Goal: Transaction & Acquisition: Obtain resource

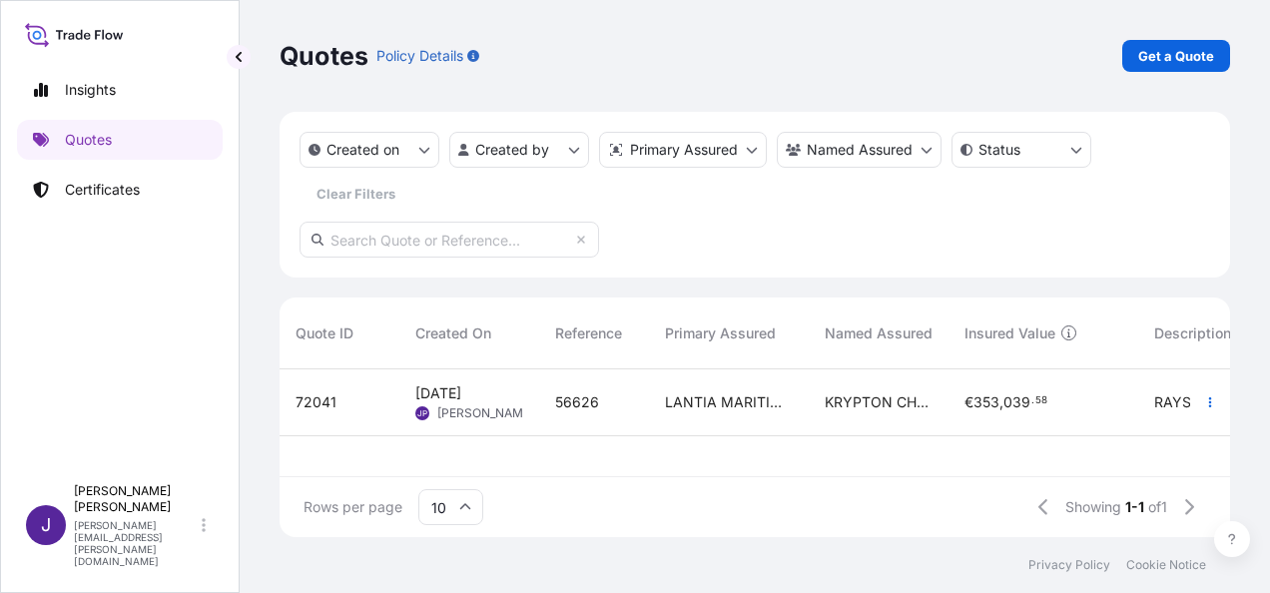
scroll to position [164, 935]
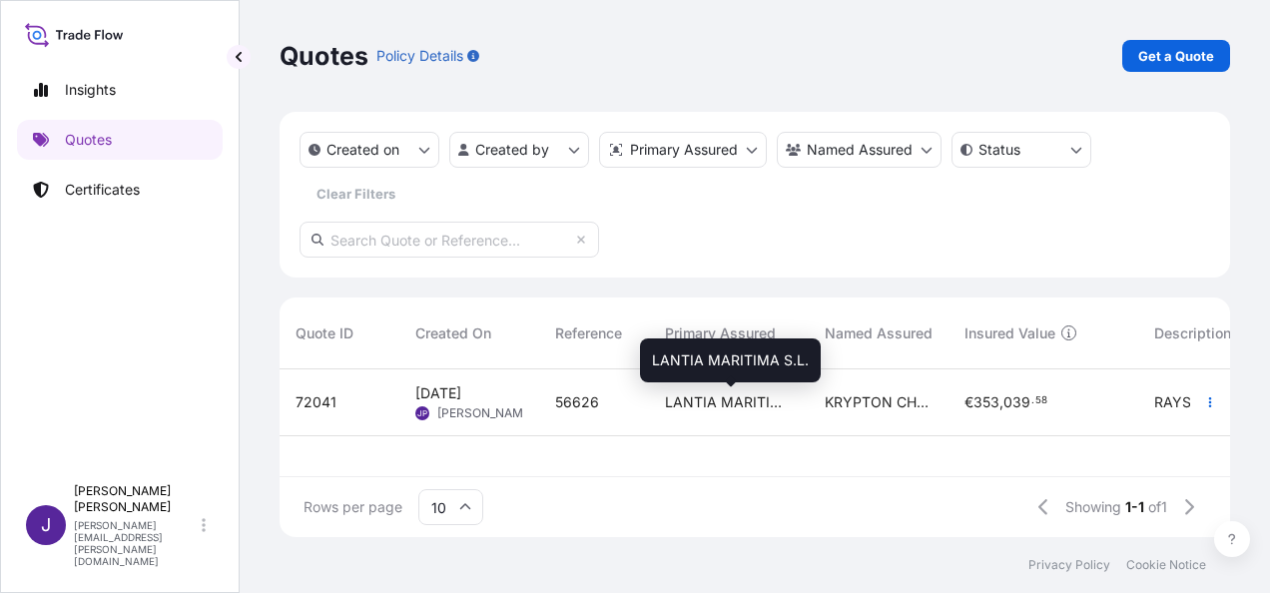
click at [728, 408] on span "LANTIA MARITIMA S.L." at bounding box center [729, 403] width 128 height 20
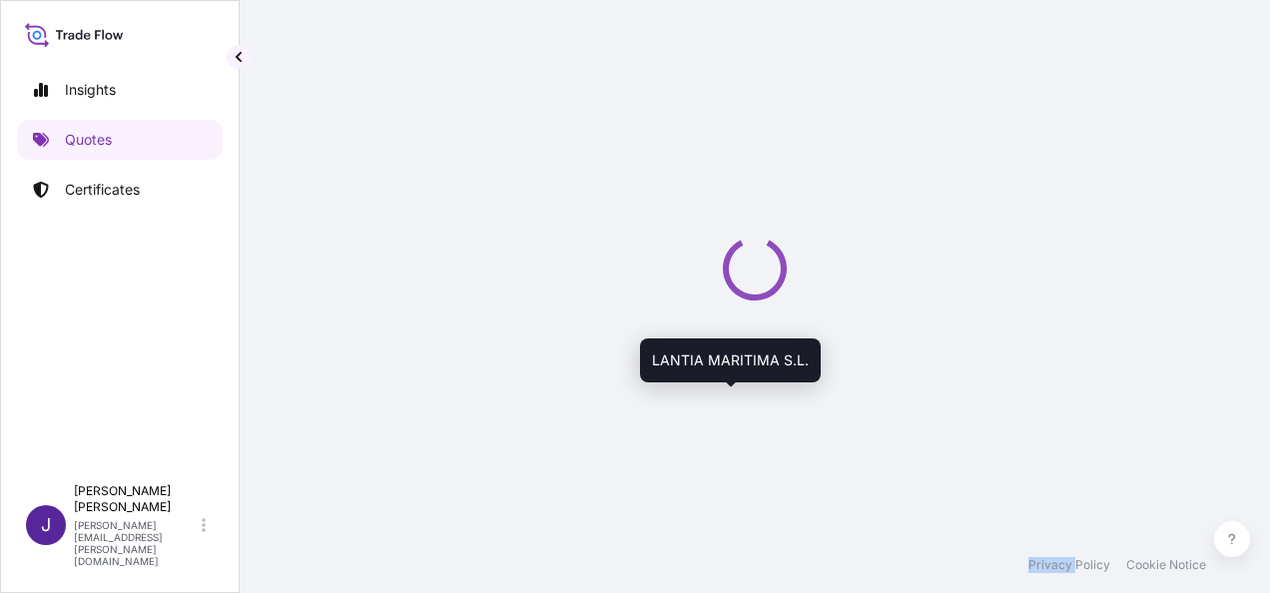
click at [728, 408] on div "Loading" at bounding box center [755, 268] width 951 height 537
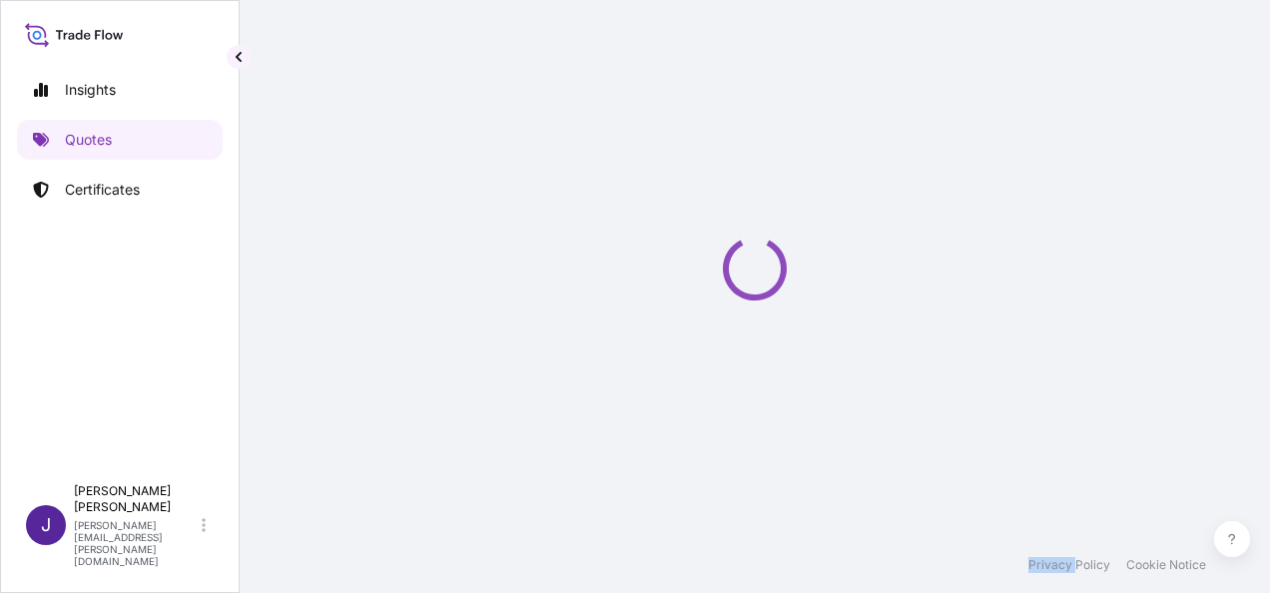
select select "Sea"
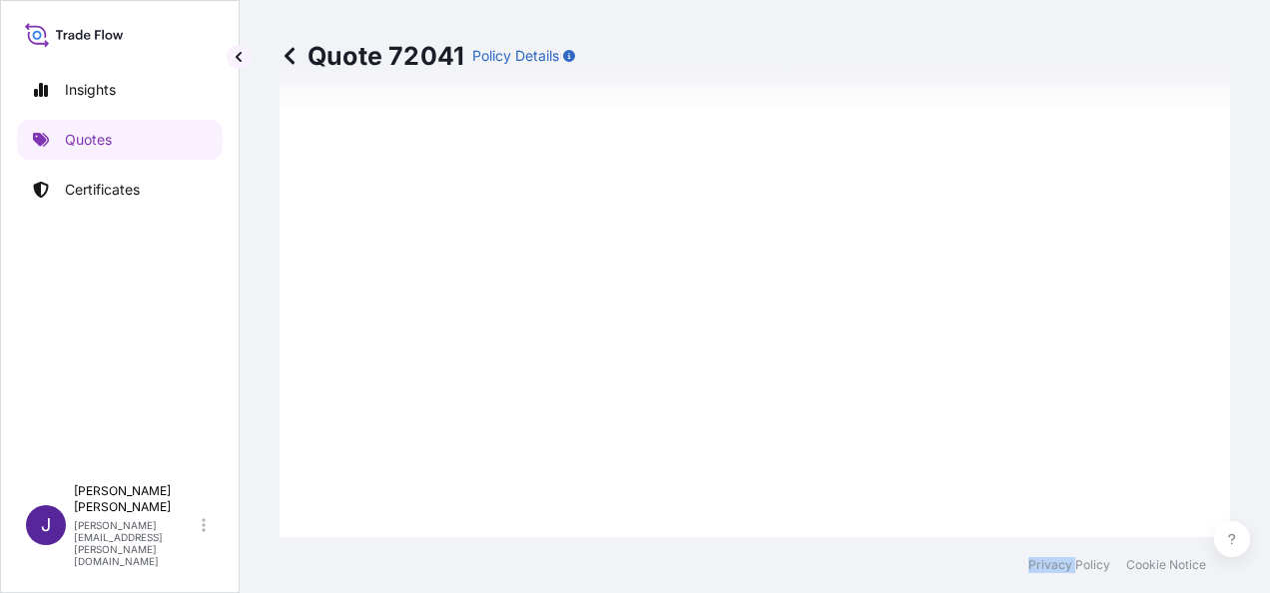
scroll to position [1690, 0]
type input "[DATE]"
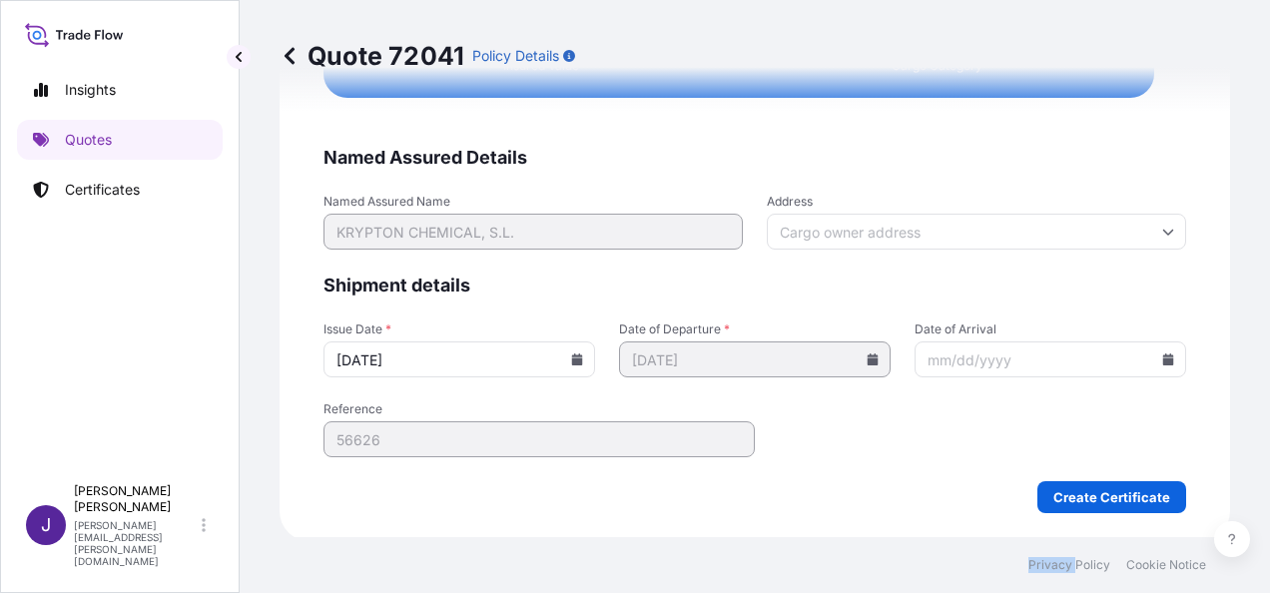
scroll to position [4078, 0]
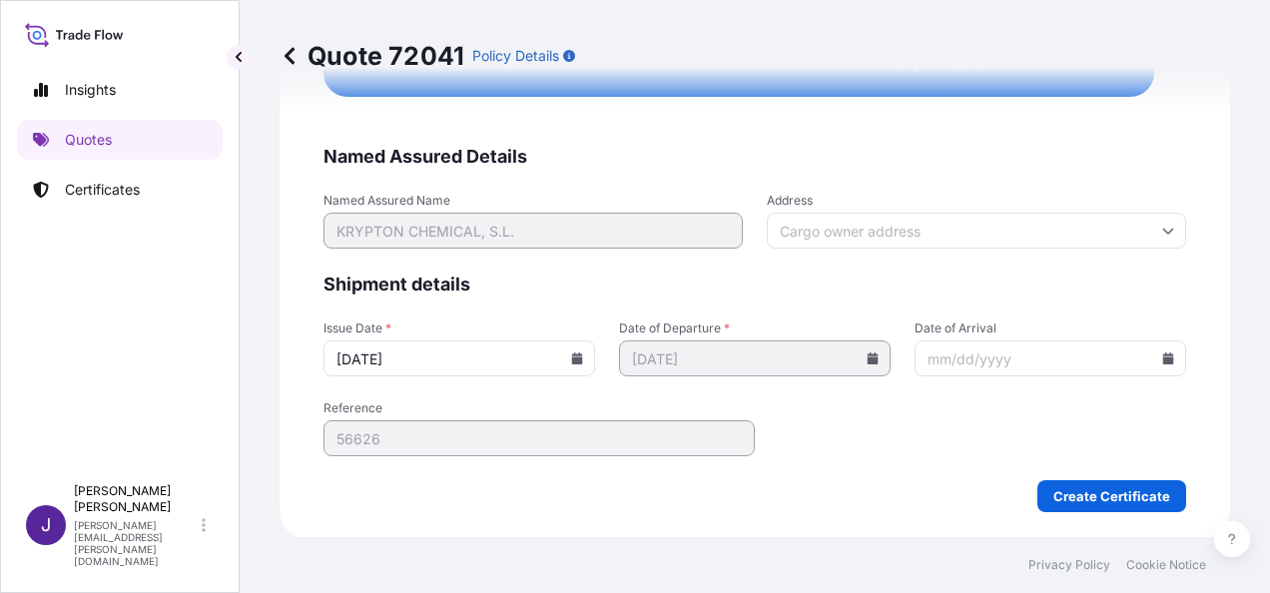
click at [842, 480] on div "Create Certificate" at bounding box center [755, 496] width 863 height 32
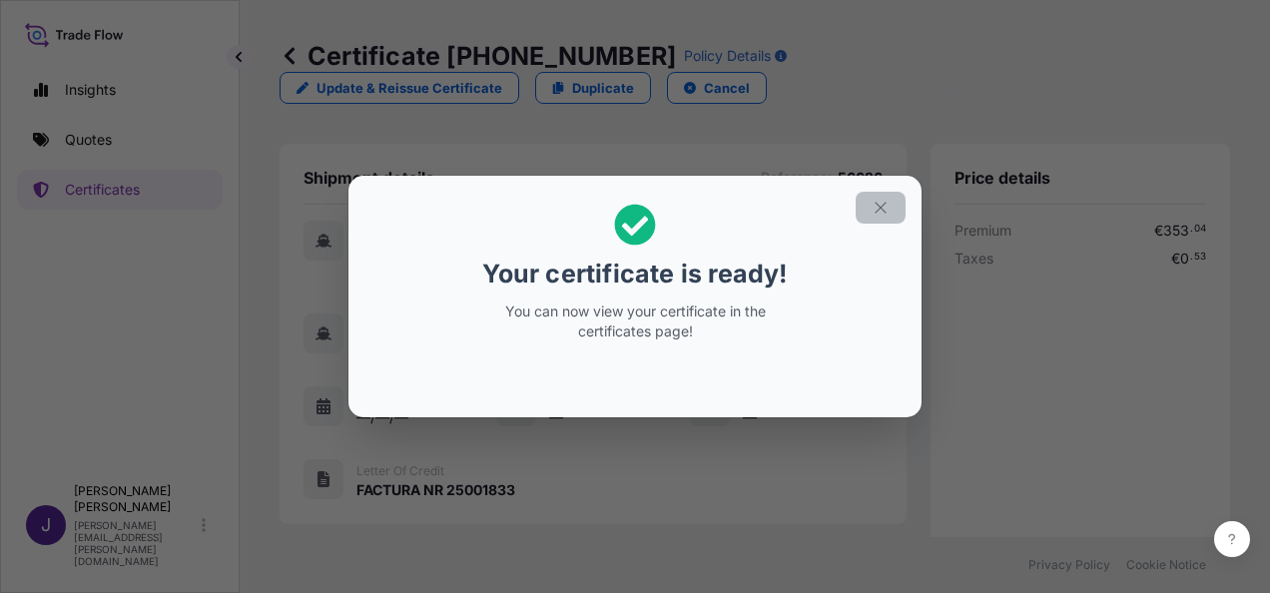
click at [879, 208] on icon "button" at bounding box center [881, 208] width 18 height 18
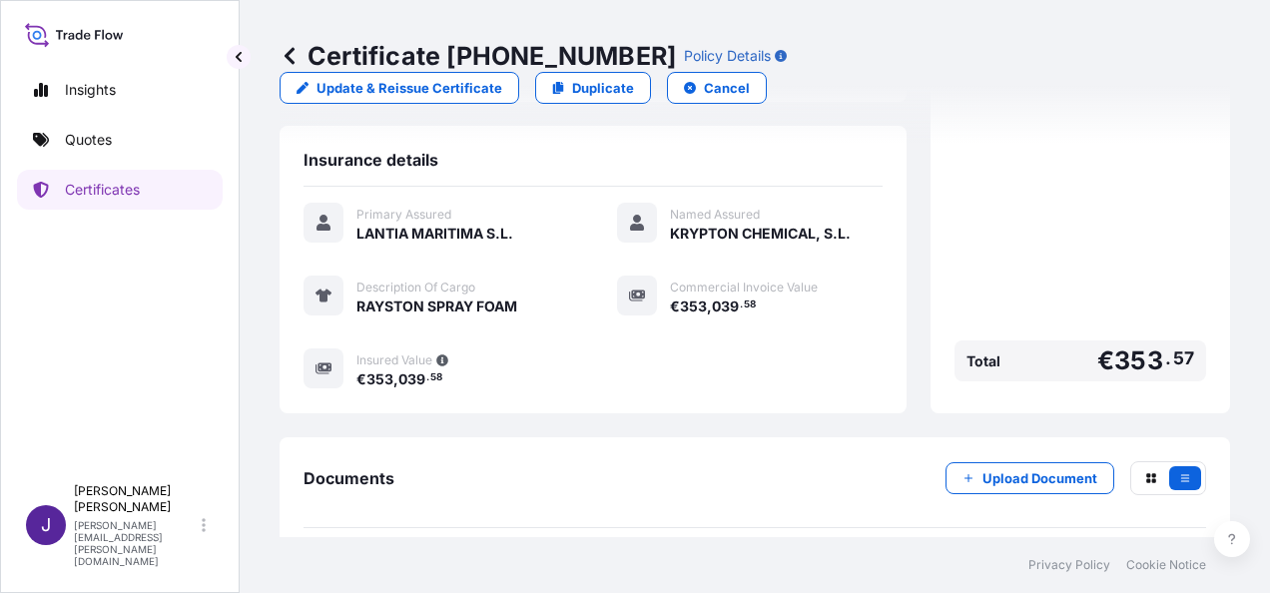
scroll to position [453, 0]
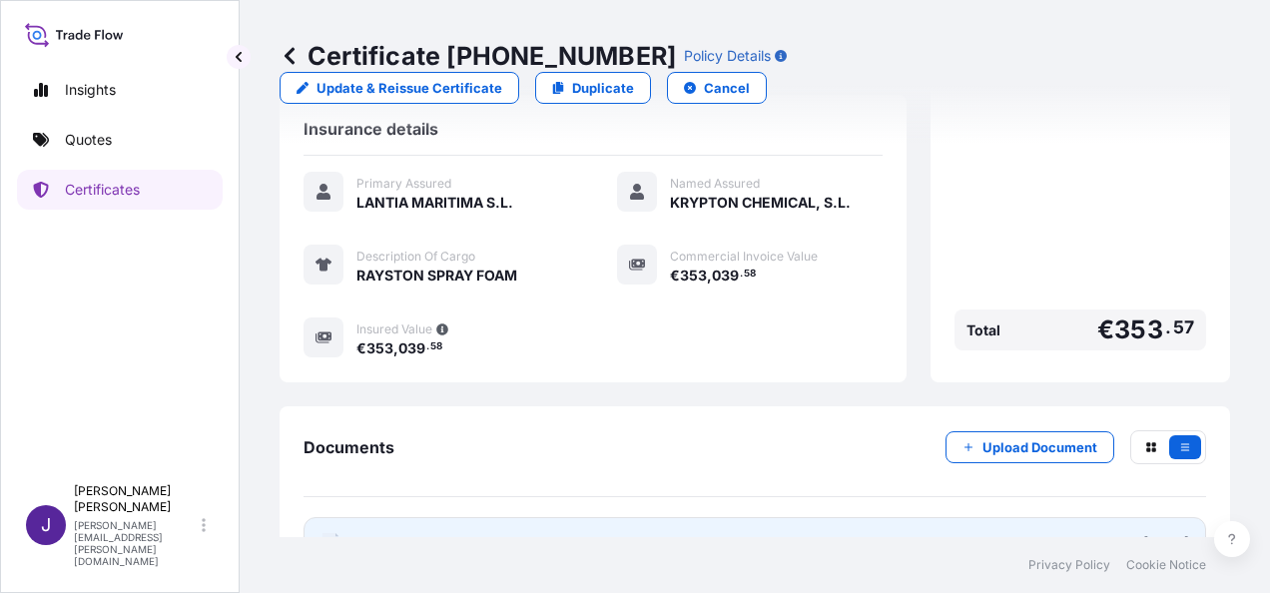
click at [599, 517] on link "PDF Certificate [DATE]" at bounding box center [755, 543] width 903 height 52
